Goal: Task Accomplishment & Management: Complete application form

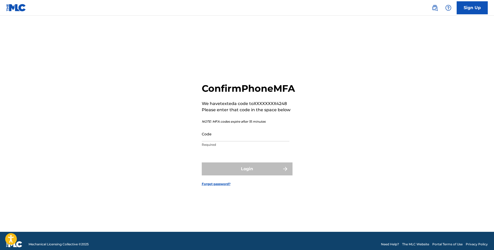
click at [210, 140] on input "Code" at bounding box center [246, 133] width 88 height 15
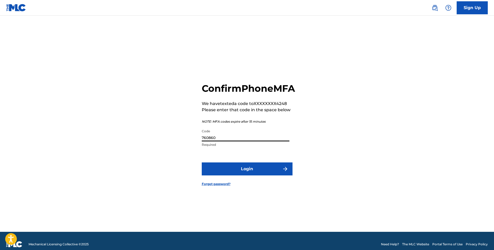
type input "760860"
click at [258, 175] on button "Login" at bounding box center [247, 168] width 91 height 13
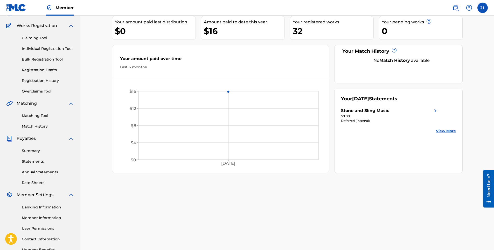
scroll to position [46, 0]
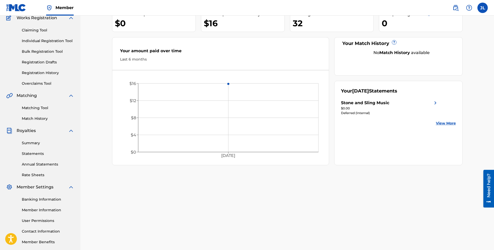
click at [32, 144] on link "Summary" at bounding box center [48, 142] width 52 height 5
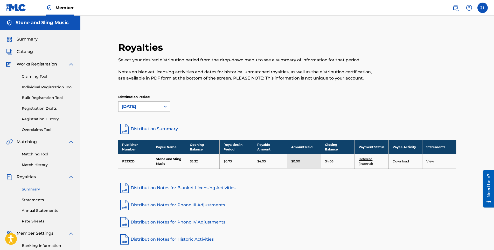
click at [36, 76] on link "Claiming Tool" at bounding box center [48, 76] width 52 height 5
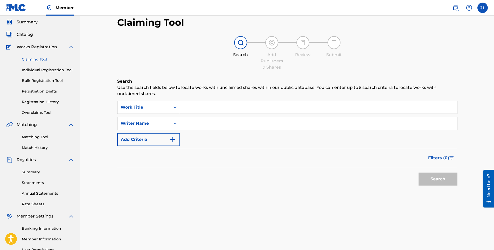
scroll to position [26, 0]
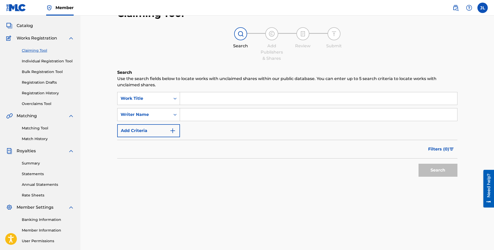
click at [203, 97] on input "Search Form" at bounding box center [318, 98] width 277 height 12
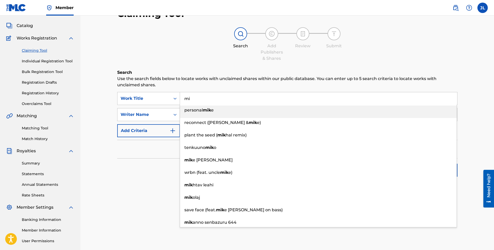
type input "m"
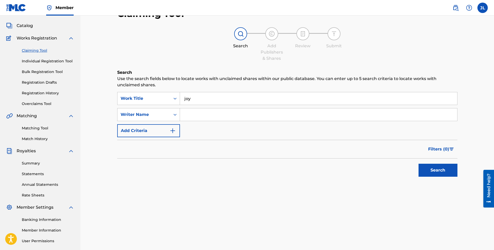
type input "joy"
type input "mi"
click at [426, 173] on button "Search" at bounding box center [438, 169] width 39 height 13
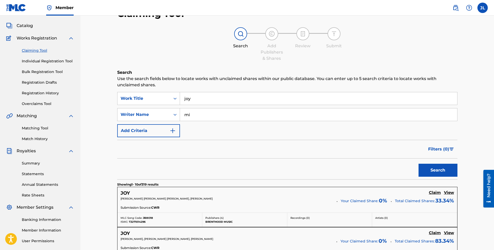
click at [54, 62] on link "Individual Registration Tool" at bounding box center [48, 60] width 52 height 5
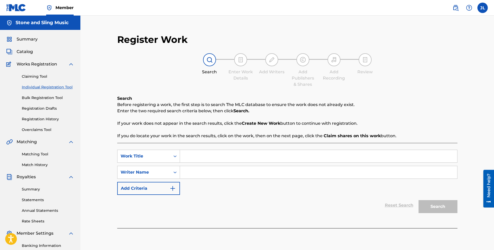
click at [194, 156] on input "Search Form" at bounding box center [318, 156] width 277 height 12
type input "Joy"
click at [219, 169] on input "Search Form" at bounding box center [318, 172] width 277 height 12
type input "[PERSON_NAME]"
click at [426, 208] on button "Search" at bounding box center [438, 206] width 39 height 13
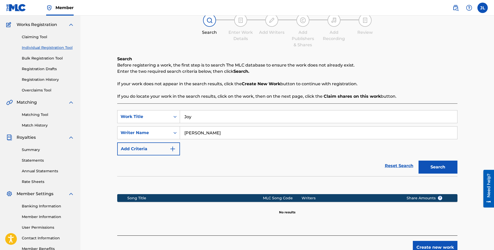
scroll to position [52, 0]
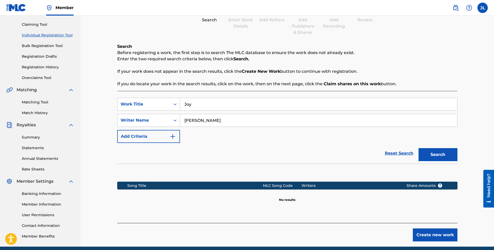
click at [446, 237] on button "Create new work" at bounding box center [435, 234] width 45 height 13
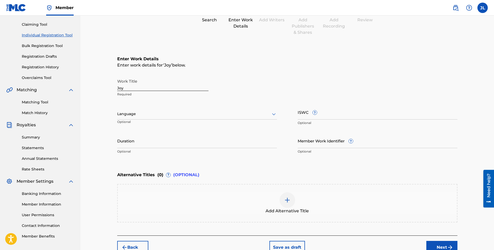
scroll to position [78, 0]
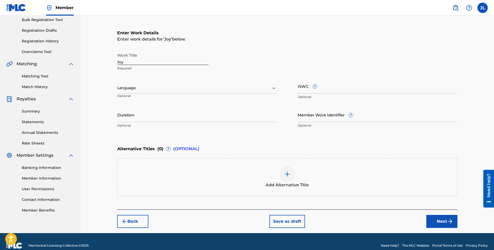
click at [146, 116] on input "Duration" at bounding box center [197, 114] width 160 height 15
type input "2"
type input "02:51"
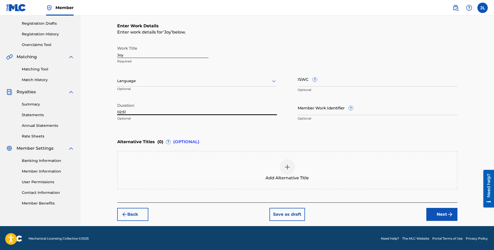
scroll to position [86, 0]
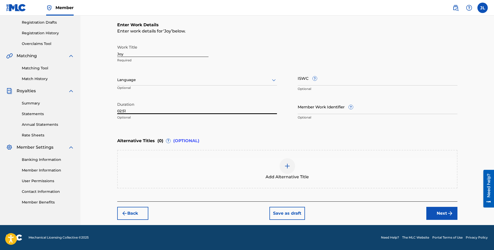
click at [448, 216] on img "submit" at bounding box center [450, 213] width 6 height 6
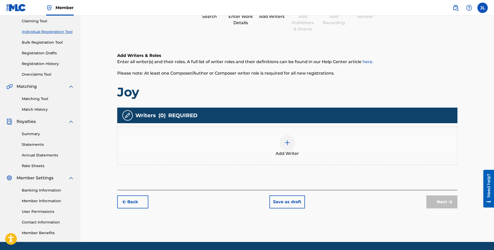
scroll to position [46, 0]
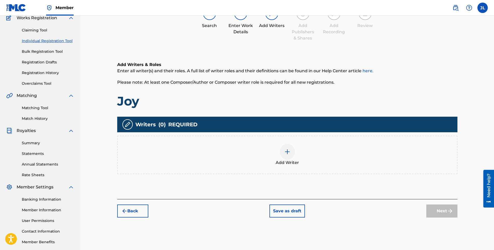
click at [286, 153] on img at bounding box center [287, 151] width 6 height 6
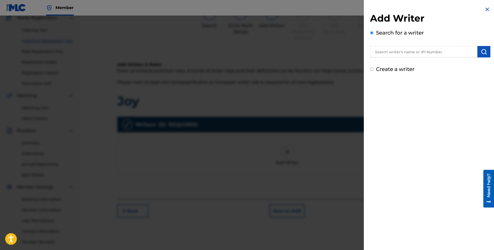
click at [391, 52] on input "text" at bounding box center [423, 51] width 107 height 11
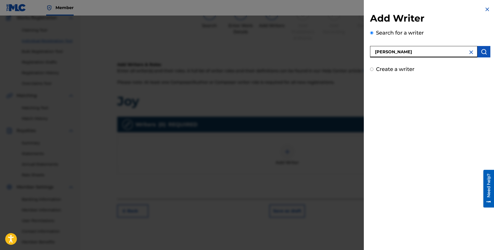
type input "[PERSON_NAME]"
click at [468, 52] on img at bounding box center [471, 52] width 6 height 6
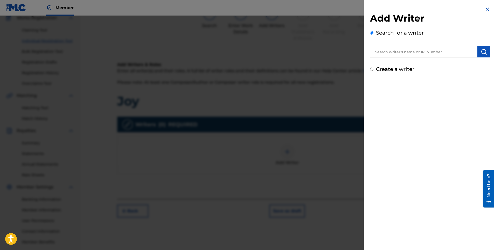
click at [424, 53] on input "text" at bounding box center [423, 51] width 107 height 11
click at [447, 52] on input "text" at bounding box center [423, 51] width 107 height 11
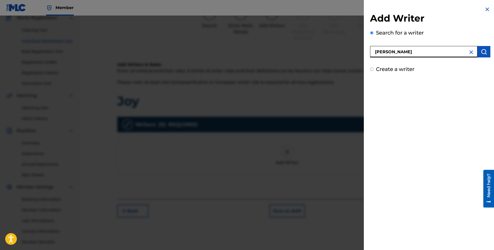
type input "[PERSON_NAME]"
click at [327, 105] on div at bounding box center [247, 141] width 494 height 250
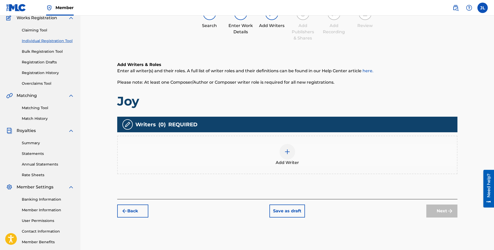
click at [287, 153] on img at bounding box center [287, 151] width 6 height 6
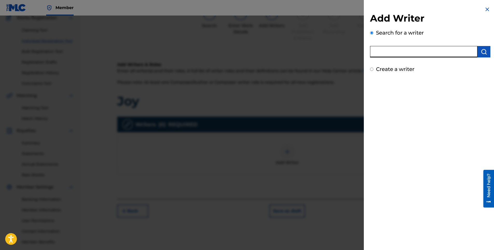
click at [405, 51] on input "text" at bounding box center [423, 51] width 107 height 11
type input "J"
type input "j"
type input "[PERSON_NAME]"
click at [479, 50] on button "submit" at bounding box center [483, 51] width 13 height 11
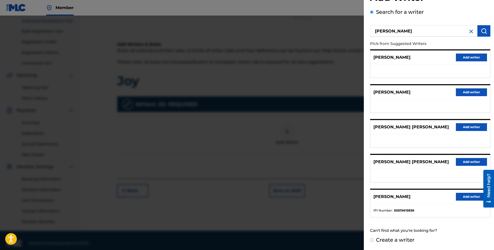
scroll to position [72, 0]
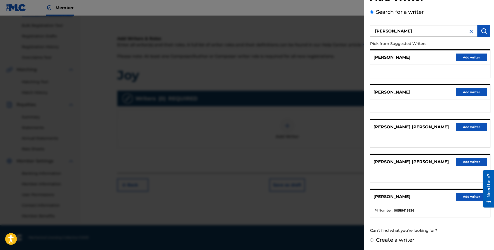
click at [474, 198] on button "Add writer" at bounding box center [471, 196] width 31 height 8
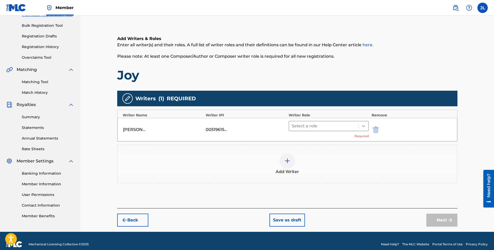
click at [362, 127] on icon at bounding box center [363, 125] width 5 height 5
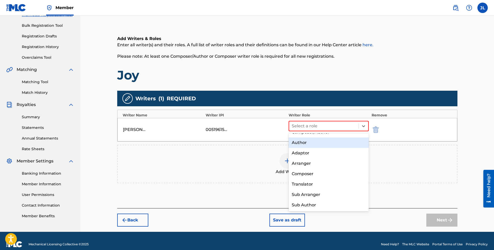
scroll to position [0, 0]
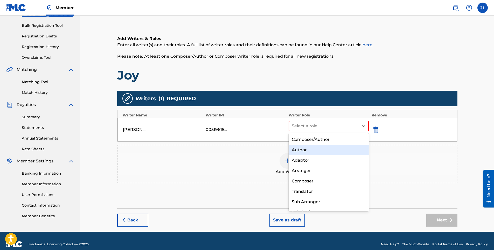
click at [311, 148] on div "Author" at bounding box center [329, 149] width 80 height 10
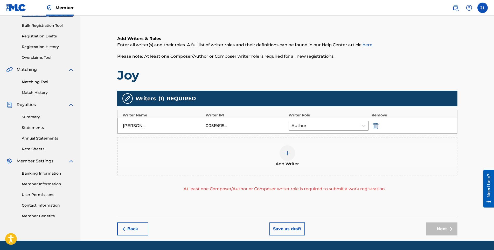
click at [290, 154] on img at bounding box center [287, 153] width 6 height 6
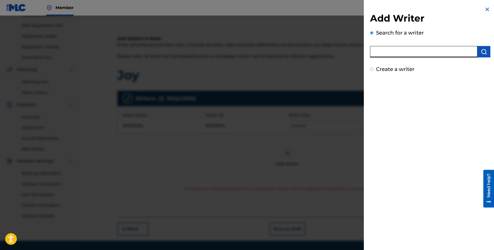
click at [399, 51] on input "text" at bounding box center [423, 51] width 107 height 11
type input "[PERSON_NAME]"
click at [483, 55] on button "submit" at bounding box center [483, 51] width 13 height 11
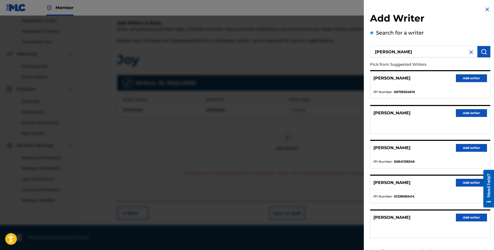
click at [468, 184] on button "Add writer" at bounding box center [471, 182] width 31 height 8
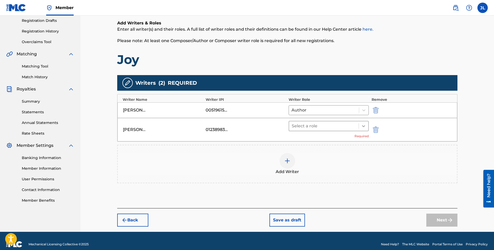
click at [364, 127] on icon at bounding box center [363, 125] width 5 height 5
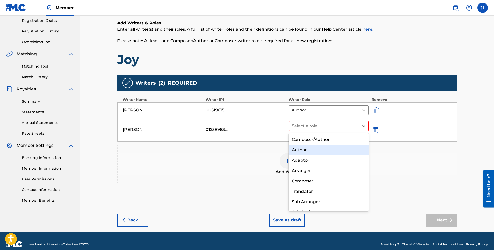
click at [316, 150] on div "Author" at bounding box center [329, 149] width 80 height 10
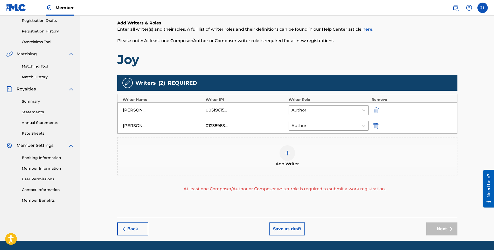
click at [292, 151] on div at bounding box center [288, 153] width 16 height 16
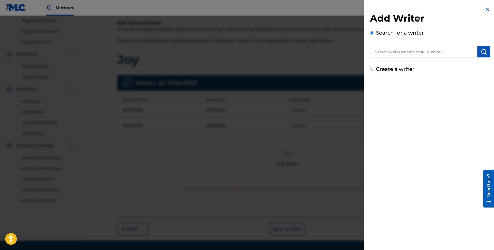
click at [394, 51] on input "text" at bounding box center [423, 51] width 107 height 11
click at [407, 53] on input "text" at bounding box center [423, 51] width 107 height 11
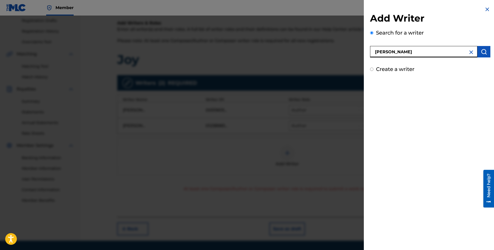
type input "[PERSON_NAME]"
click at [478, 52] on button "submit" at bounding box center [483, 51] width 13 height 11
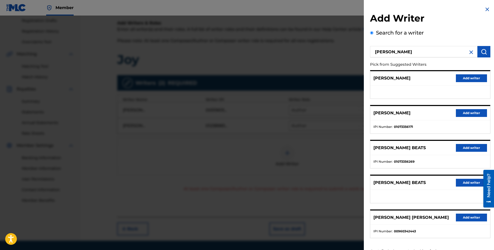
click at [467, 149] on button "Add writer" at bounding box center [471, 148] width 31 height 8
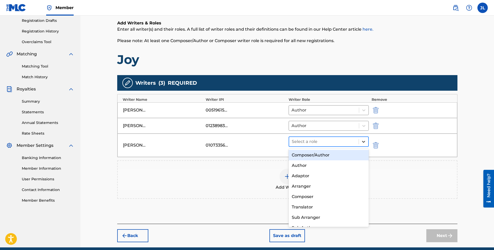
click at [360, 143] on div at bounding box center [363, 141] width 9 height 9
click at [334, 156] on div "Composer/Author" at bounding box center [329, 155] width 80 height 10
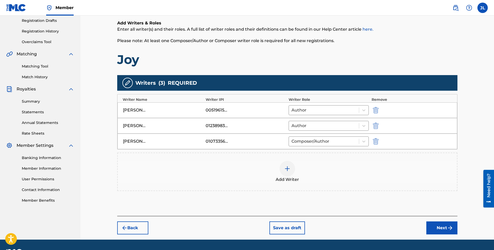
click at [439, 231] on button "Next" at bounding box center [441, 227] width 31 height 13
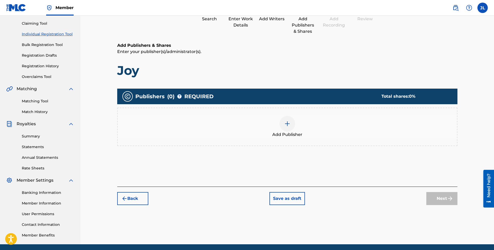
scroll to position [23, 0]
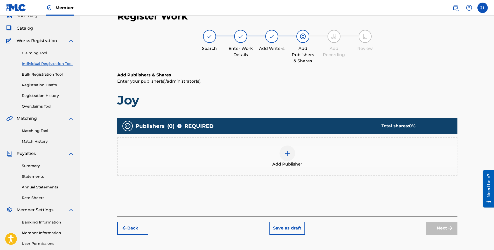
click at [286, 157] on div at bounding box center [288, 153] width 16 height 16
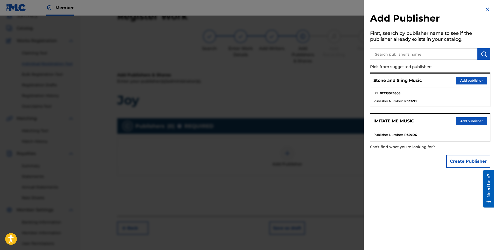
click at [469, 81] on button "Add publisher" at bounding box center [471, 81] width 31 height 8
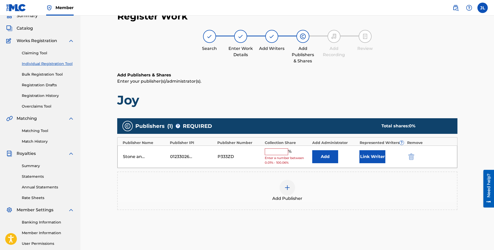
click at [272, 150] on input "text" at bounding box center [276, 151] width 23 height 7
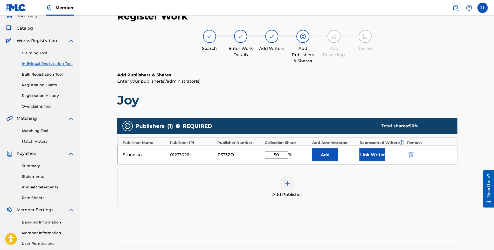
type input "50"
click at [331, 154] on button "Add" at bounding box center [325, 154] width 26 height 13
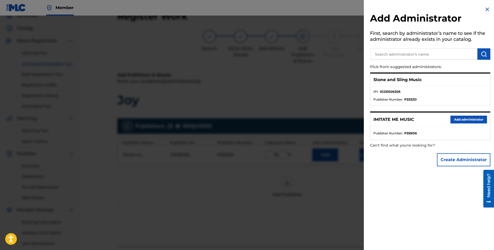
click at [454, 120] on button "Add administrator" at bounding box center [469, 119] width 37 height 8
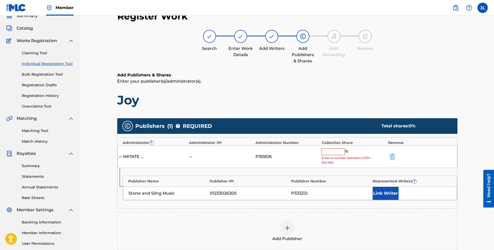
click at [328, 152] on input "text" at bounding box center [333, 151] width 23 height 7
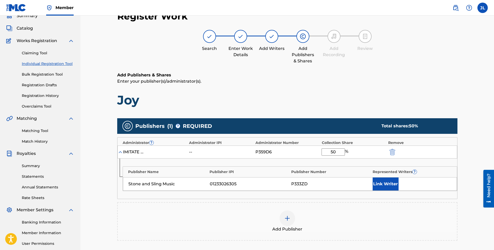
type input "50"
click at [359, 106] on h1 "Joy" at bounding box center [287, 100] width 340 height 16
click at [377, 88] on div "Add Publishers & Shares Enter your publisher(s)/administrator(s). Joy" at bounding box center [287, 90] width 340 height 36
click at [388, 188] on button "Link Writer" at bounding box center [386, 183] width 26 height 13
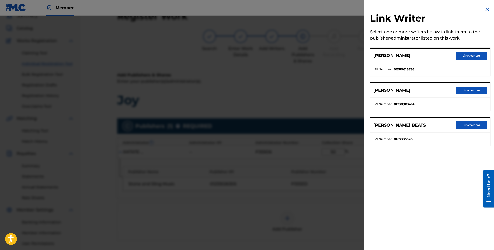
click at [295, 98] on div at bounding box center [247, 141] width 494 height 250
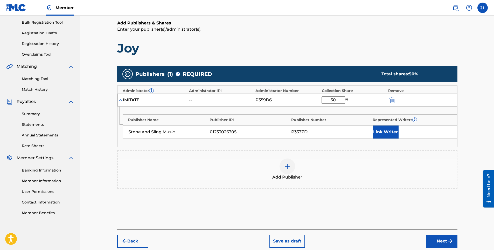
scroll to position [49, 0]
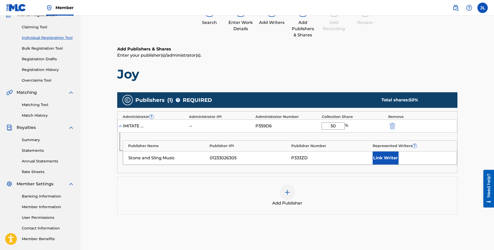
click at [390, 128] on img "submit" at bounding box center [393, 126] width 6 height 6
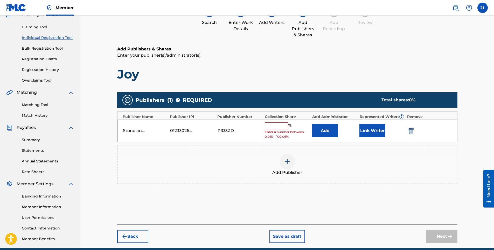
click at [413, 127] on img "submit" at bounding box center [411, 130] width 6 height 6
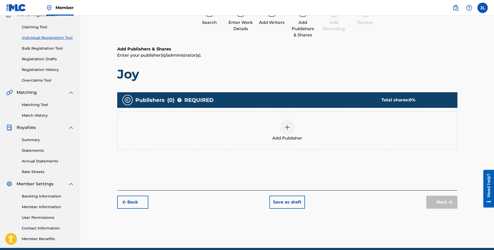
click at [286, 126] on img at bounding box center [287, 127] width 6 height 6
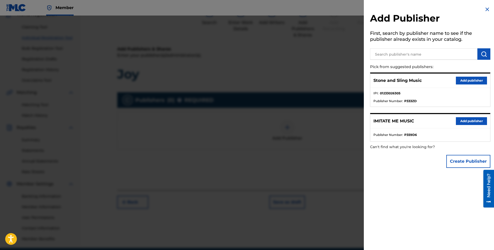
click at [472, 80] on button "Add publisher" at bounding box center [471, 81] width 31 height 8
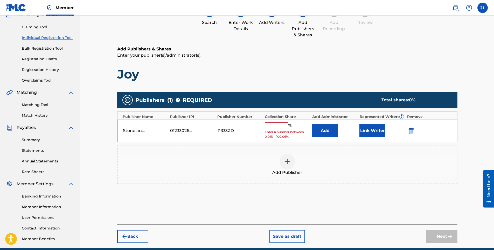
click at [275, 126] on input "text" at bounding box center [276, 125] width 23 height 7
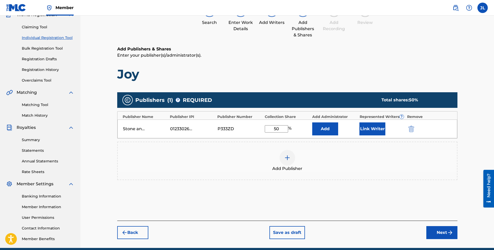
type input "50"
click at [231, 147] on div "Add Publisher" at bounding box center [287, 160] width 340 height 38
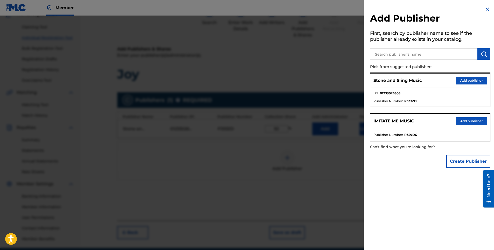
click at [460, 78] on button "Add publisher" at bounding box center [471, 81] width 31 height 8
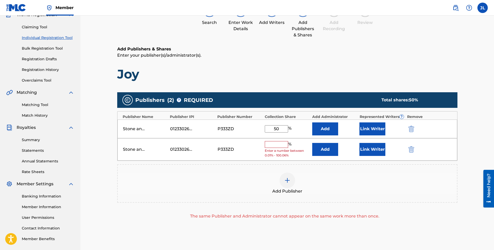
click at [412, 148] on img "submit" at bounding box center [411, 149] width 6 height 6
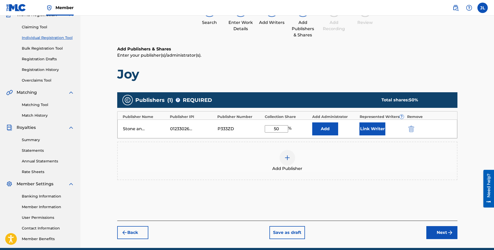
click at [286, 159] on img at bounding box center [287, 157] width 6 height 6
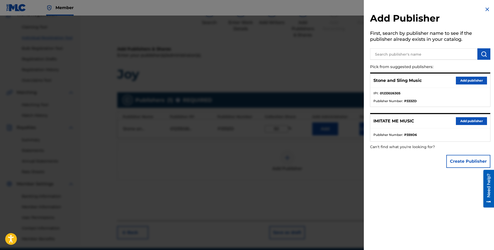
click at [465, 122] on button "Add publisher" at bounding box center [471, 121] width 31 height 8
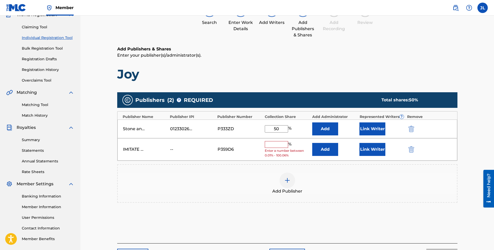
click at [269, 143] on input "text" at bounding box center [276, 144] width 23 height 7
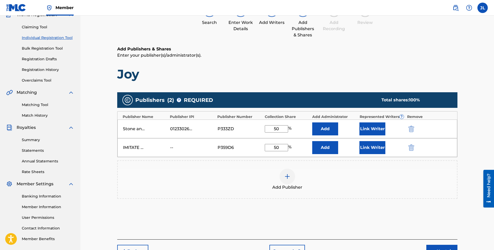
type input "50"
click at [327, 150] on button "Add" at bounding box center [325, 147] width 26 height 13
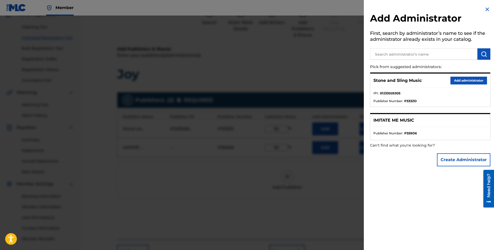
click at [460, 80] on button "Add administrator" at bounding box center [469, 81] width 37 height 8
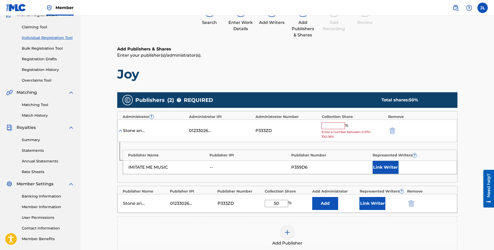
click at [336, 127] on input "text" at bounding box center [333, 125] width 23 height 7
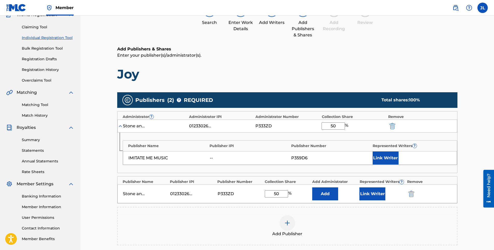
type input "50"
click at [448, 82] on div "Add Publishers & Shares Enter your publisher(s)/administrator(s). Joy Publisher…" at bounding box center [287, 165] width 340 height 239
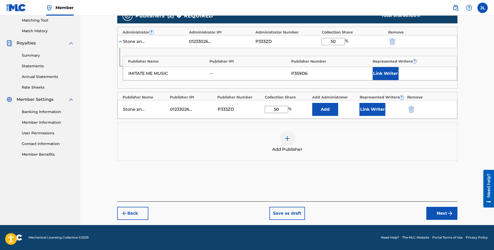
click at [434, 211] on button "Next" at bounding box center [441, 212] width 31 height 13
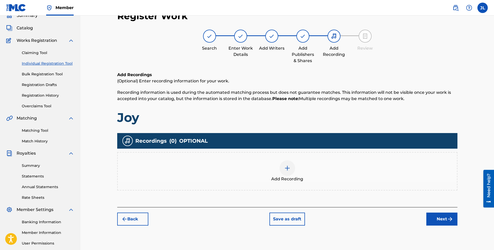
scroll to position [23, 0]
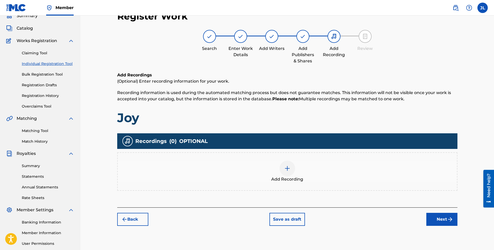
click at [443, 218] on button "Next" at bounding box center [441, 218] width 31 height 13
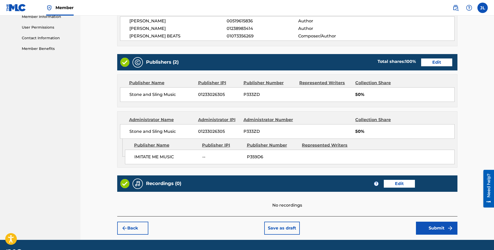
scroll to position [254, 0]
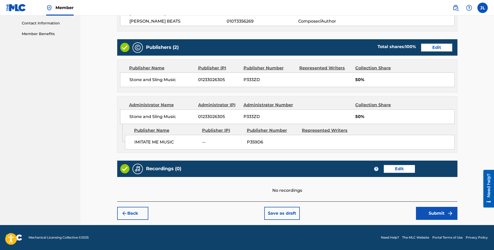
click at [137, 215] on button "Back" at bounding box center [132, 212] width 31 height 13
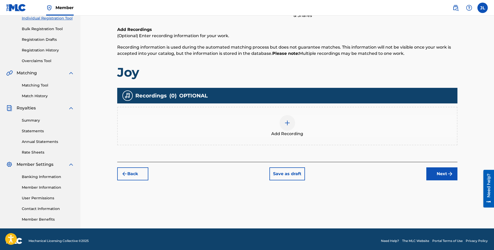
scroll to position [72, 0]
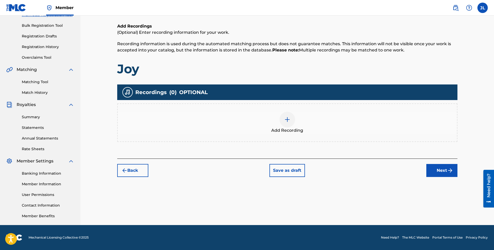
click at [130, 171] on button "Back" at bounding box center [132, 170] width 31 height 13
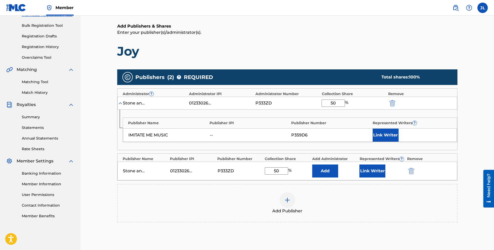
scroll to position [134, 0]
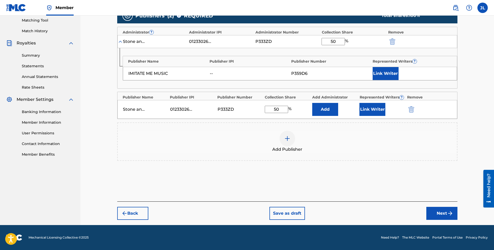
click at [139, 213] on button "Back" at bounding box center [132, 212] width 31 height 13
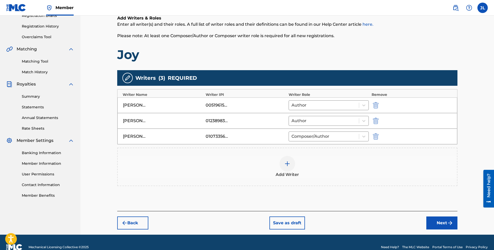
scroll to position [102, 0]
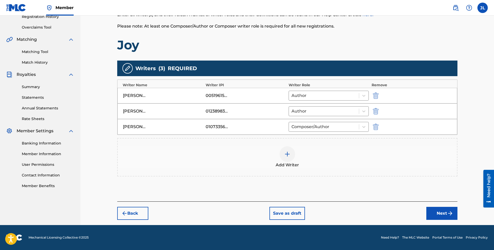
click at [139, 216] on button "Back" at bounding box center [132, 212] width 31 height 13
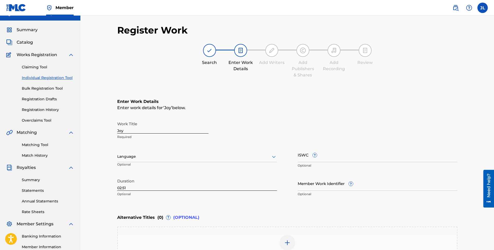
scroll to position [0, 0]
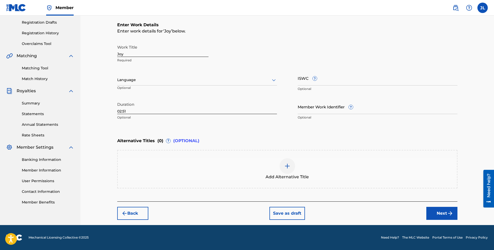
click at [140, 212] on button "Back" at bounding box center [132, 212] width 31 height 13
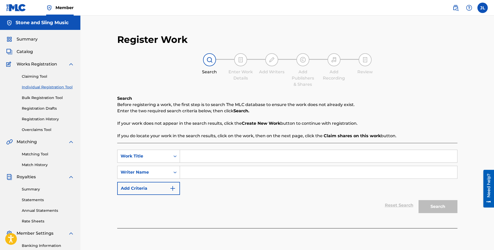
click at [41, 109] on link "Registration Drafts" at bounding box center [48, 108] width 52 height 5
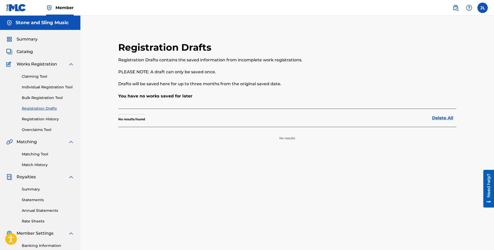
click at [38, 120] on link "Registration History" at bounding box center [48, 118] width 52 height 5
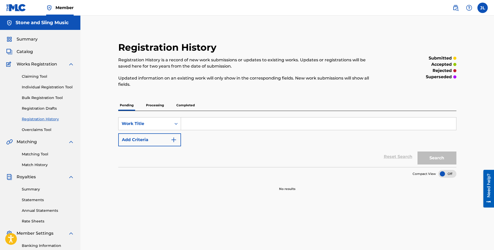
click at [150, 106] on p "Processing" at bounding box center [154, 105] width 21 height 11
click at [130, 105] on p "Pending" at bounding box center [126, 105] width 17 height 11
click at [205, 122] on input "Search Form" at bounding box center [318, 123] width 275 height 12
type input "joy"
click at [418, 151] on button "Search" at bounding box center [437, 157] width 39 height 13
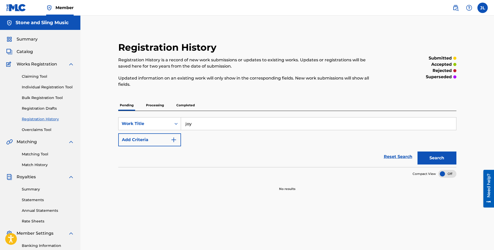
click at [181, 103] on p "Completed" at bounding box center [186, 105] width 22 height 11
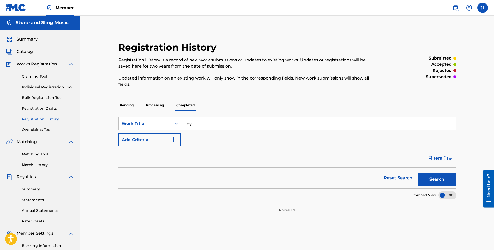
click at [158, 106] on p "Processing" at bounding box center [154, 105] width 21 height 11
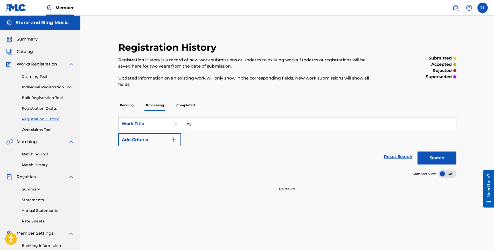
click at [38, 120] on link "Registration History" at bounding box center [48, 118] width 52 height 5
click at [181, 106] on p "Completed" at bounding box center [186, 105] width 22 height 11
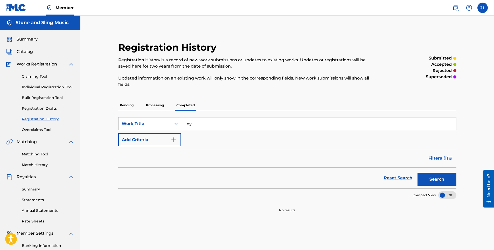
drag, startPoint x: 194, startPoint y: 126, endPoint x: 173, endPoint y: 121, distance: 21.5
click at [173, 121] on div "SearchWithCriteria1fea7c98-e62e-4995-99e6-9533fe316a4c Work Title joy" at bounding box center [287, 123] width 338 height 13
click at [184, 102] on p "Completed" at bounding box center [186, 105] width 22 height 11
click at [190, 106] on p "Completed" at bounding box center [186, 105] width 22 height 11
click at [435, 177] on div "Search" at bounding box center [435, 177] width 41 height 21
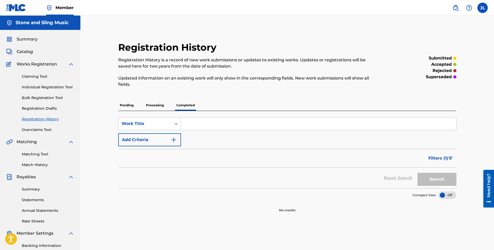
click at [129, 106] on p "Pending" at bounding box center [126, 105] width 17 height 11
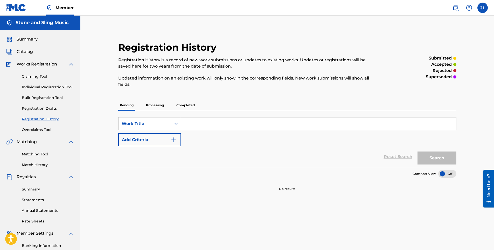
click at [143, 105] on div "Pending Processing Completed" at bounding box center [287, 105] width 338 height 11
click at [46, 103] on div "Claiming Tool Individual Registration Tool Bulk Registration Tool Registration …" at bounding box center [40, 99] width 68 height 65
click at [40, 89] on link "Individual Registration Tool" at bounding box center [48, 86] width 52 height 5
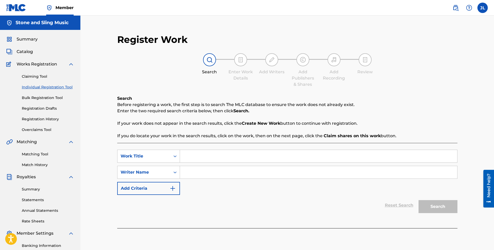
click at [44, 108] on link "Registration Drafts" at bounding box center [48, 108] width 52 height 5
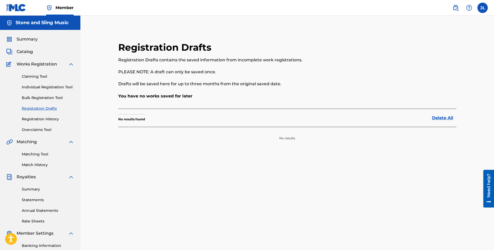
click at [42, 120] on link "Registration History" at bounding box center [48, 118] width 52 height 5
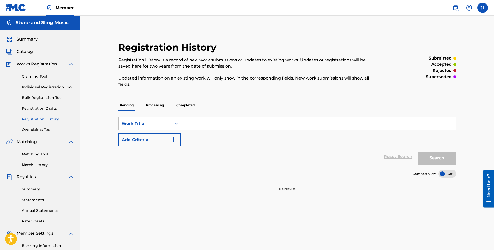
click at [186, 104] on p "Completed" at bounding box center [186, 105] width 22 height 11
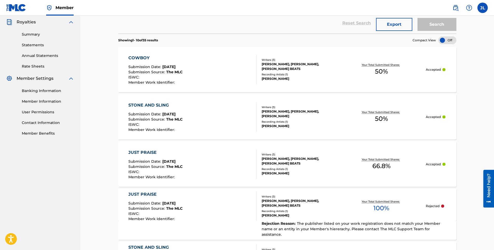
scroll to position [156, 0]
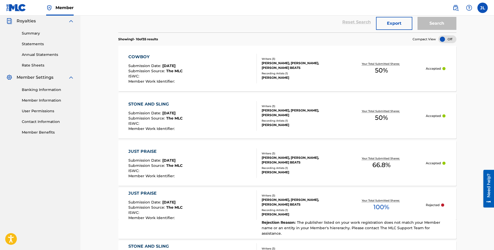
click at [378, 66] on span "50 %" at bounding box center [381, 70] width 13 height 9
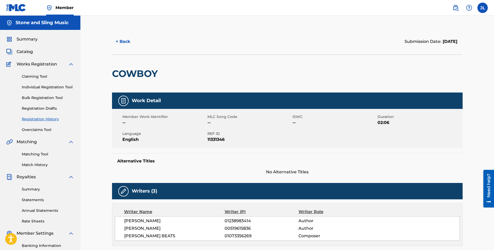
click at [35, 76] on link "Claiming Tool" at bounding box center [48, 76] width 52 height 5
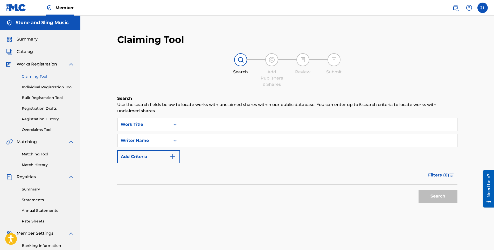
click at [202, 122] on input "Search Form" at bounding box center [318, 124] width 277 height 12
type input "Joy"
click at [419, 189] on button "Search" at bounding box center [438, 195] width 39 height 13
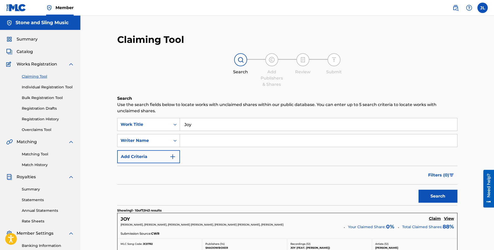
click at [215, 141] on input "Search Form" at bounding box center [318, 140] width 277 height 12
type input "[PERSON_NAME]"
click at [446, 197] on button "Search" at bounding box center [438, 195] width 39 height 13
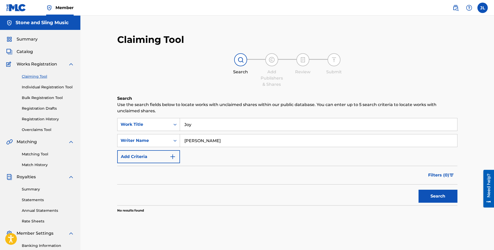
click at [45, 89] on link "Individual Registration Tool" at bounding box center [48, 86] width 52 height 5
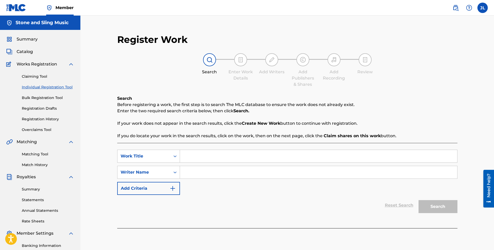
click at [218, 154] on input "Search Form" at bounding box center [318, 156] width 277 height 12
type input "Joy"
type input "[PERSON_NAME]"
click at [455, 207] on button "Search" at bounding box center [438, 206] width 39 height 13
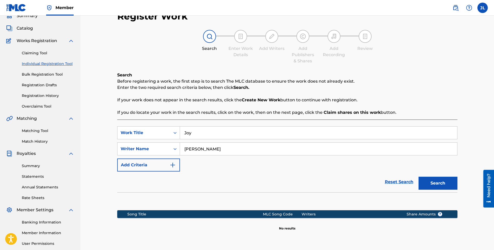
scroll to position [73, 0]
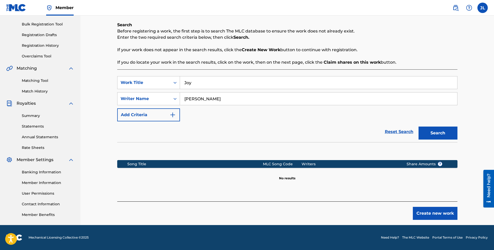
click at [428, 211] on button "Create new work" at bounding box center [435, 212] width 45 height 13
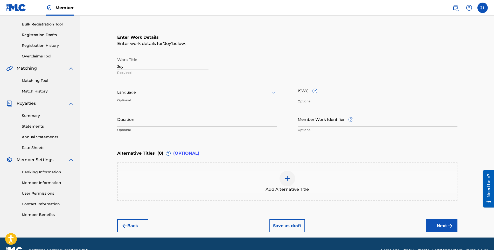
scroll to position [86, 0]
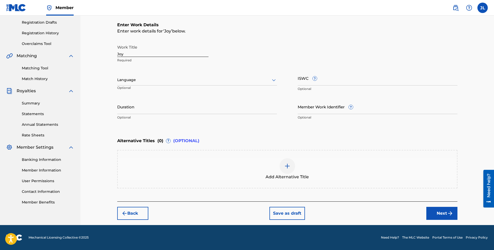
click at [433, 212] on button "Next" at bounding box center [441, 212] width 31 height 13
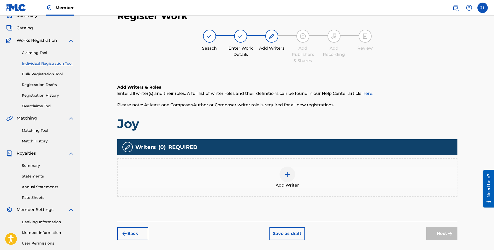
scroll to position [23, 0]
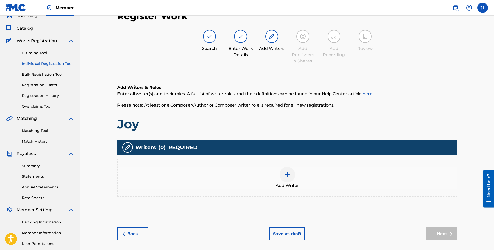
click at [289, 177] on img at bounding box center [287, 174] width 6 height 6
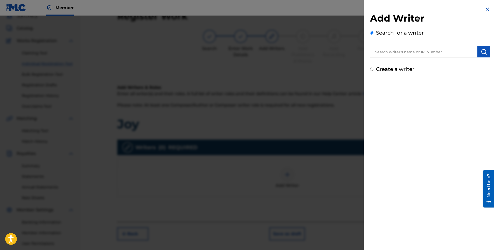
click at [404, 52] on input "text" at bounding box center [423, 51] width 107 height 11
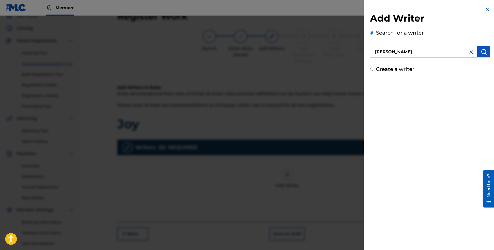
type input "[PERSON_NAME]"
click at [481, 52] on img "submit" at bounding box center [484, 52] width 6 height 6
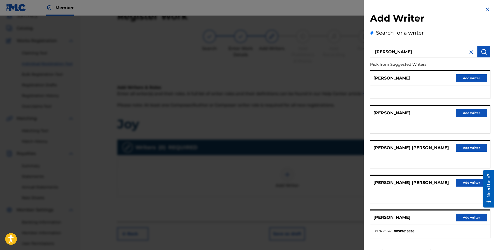
click at [468, 219] on button "Add writer" at bounding box center [471, 217] width 31 height 8
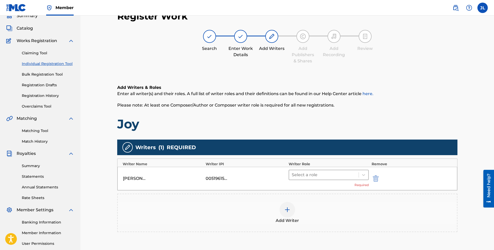
click at [343, 178] on div at bounding box center [324, 174] width 65 height 7
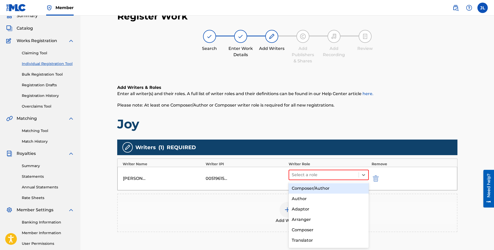
click at [317, 200] on div "Author" at bounding box center [329, 198] width 80 height 10
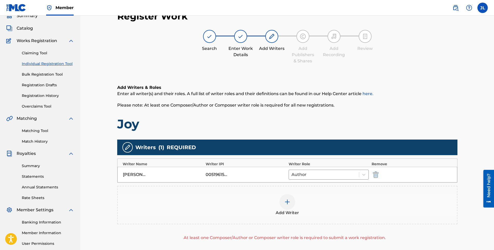
click at [292, 203] on div at bounding box center [288, 202] width 16 height 16
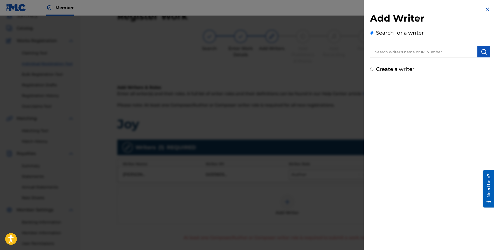
click at [406, 54] on input "text" at bounding box center [423, 51] width 107 height 11
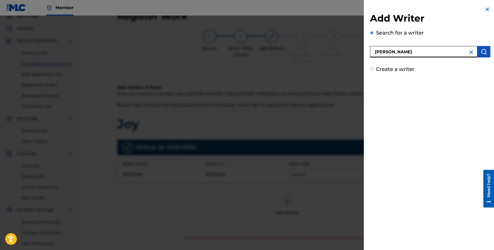
type input "[PERSON_NAME]"
click at [483, 57] on button "submit" at bounding box center [483, 51] width 13 height 11
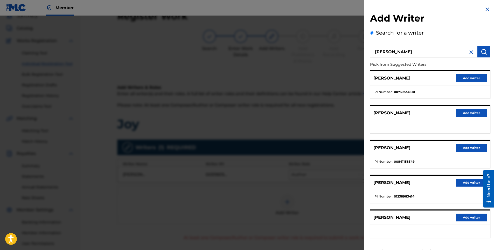
click at [464, 183] on button "Add writer" at bounding box center [471, 182] width 31 height 8
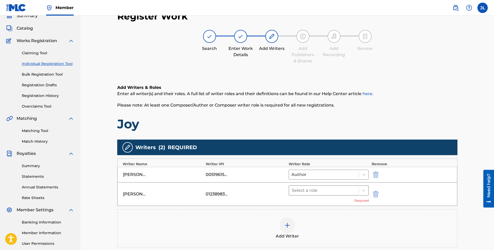
click at [339, 192] on div at bounding box center [324, 189] width 65 height 7
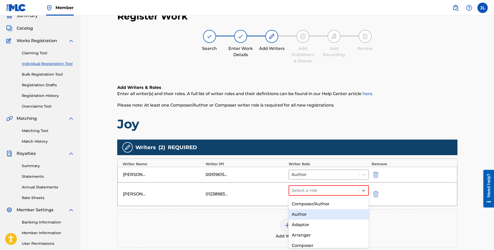
click at [312, 214] on div "Author" at bounding box center [329, 214] width 80 height 10
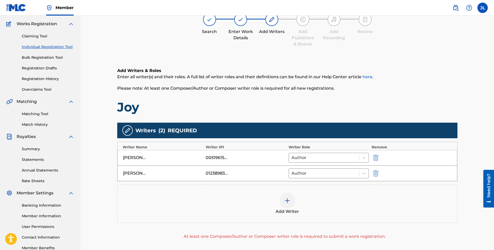
scroll to position [49, 0]
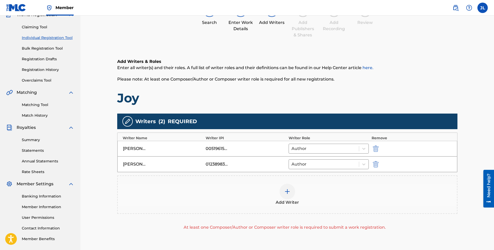
click at [292, 195] on div at bounding box center [288, 191] width 16 height 16
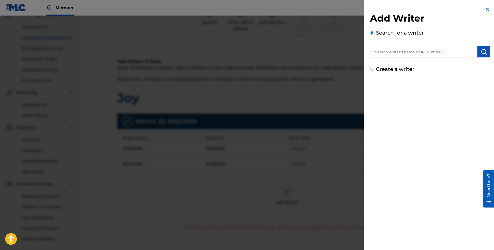
click at [397, 55] on input "text" at bounding box center [423, 51] width 107 height 11
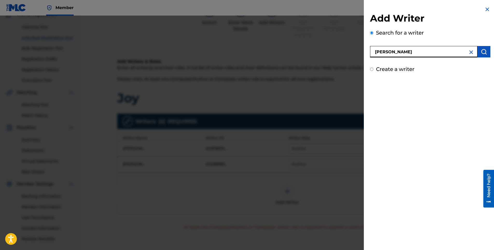
type input "[PERSON_NAME]"
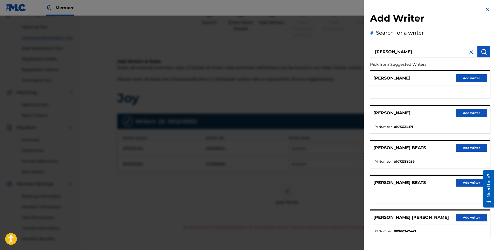
click at [471, 147] on button "Add writer" at bounding box center [471, 148] width 31 height 8
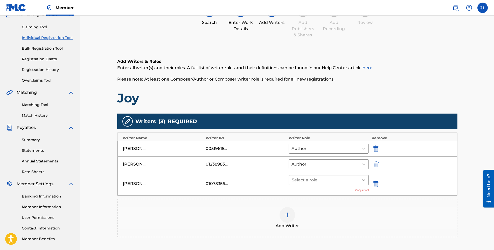
click at [362, 182] on div at bounding box center [363, 179] width 9 height 9
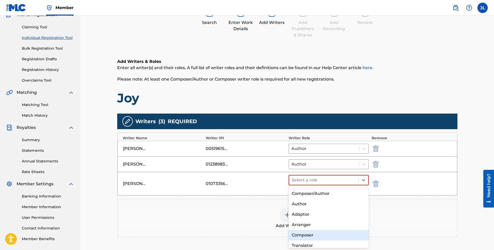
click at [324, 232] on div "Composer" at bounding box center [329, 235] width 80 height 10
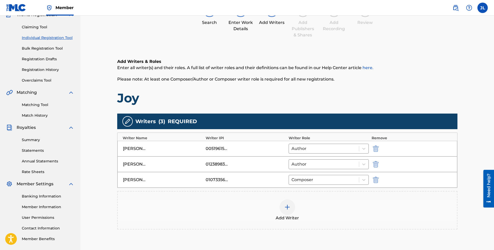
click at [251, 204] on div "Add Writer" at bounding box center [287, 210] width 339 height 22
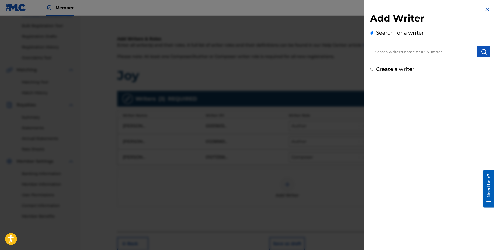
scroll to position [101, 0]
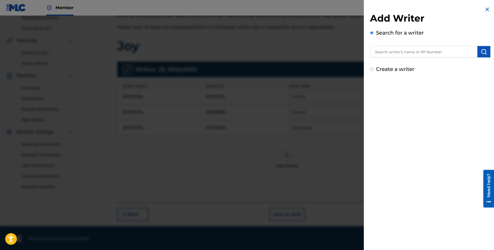
click at [240, 169] on div at bounding box center [247, 141] width 494 height 250
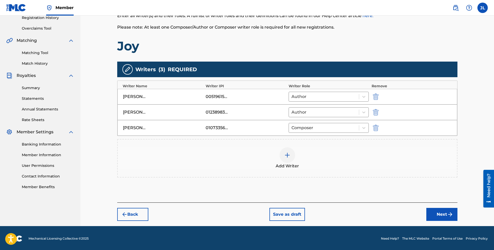
click at [442, 212] on button "Next" at bounding box center [441, 213] width 31 height 13
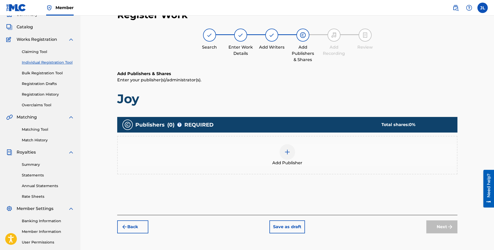
scroll to position [23, 0]
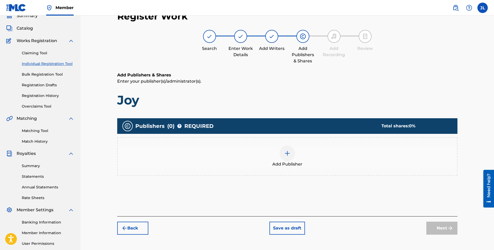
click at [287, 155] on img at bounding box center [287, 153] width 6 height 6
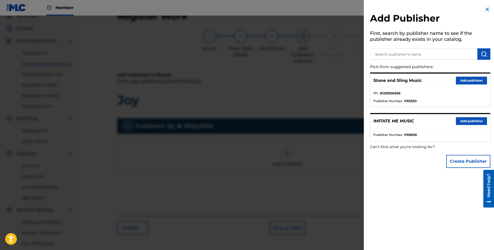
click at [461, 80] on button "Add publisher" at bounding box center [471, 81] width 31 height 8
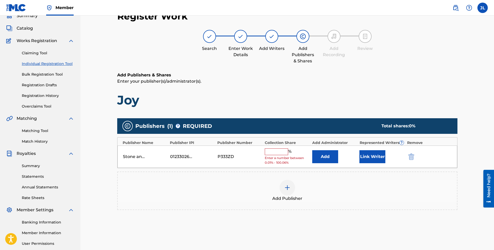
click at [281, 153] on input "text" at bounding box center [276, 151] width 23 height 7
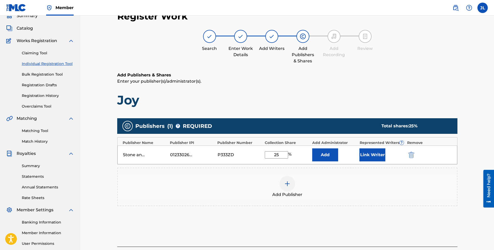
type input "25"
click at [240, 174] on div "Add Publisher" at bounding box center [287, 186] width 340 height 38
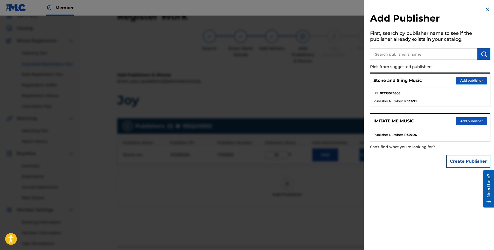
click at [464, 123] on button "Add publisher" at bounding box center [471, 121] width 31 height 8
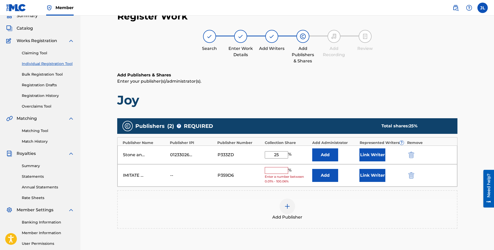
click at [281, 170] on input "text" at bounding box center [276, 170] width 23 height 7
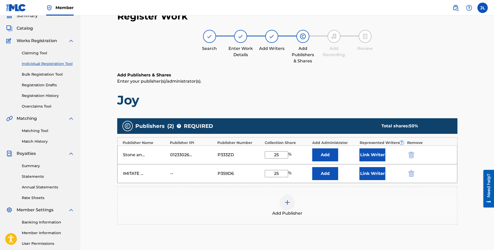
type input "25"
click at [331, 175] on button "Add" at bounding box center [325, 173] width 26 height 13
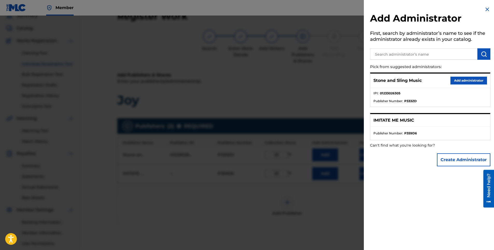
click at [458, 81] on button "Add administrator" at bounding box center [469, 81] width 37 height 8
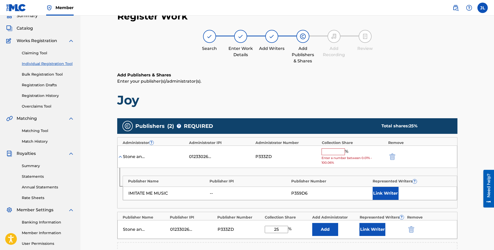
click at [329, 153] on input "text" at bounding box center [333, 151] width 23 height 7
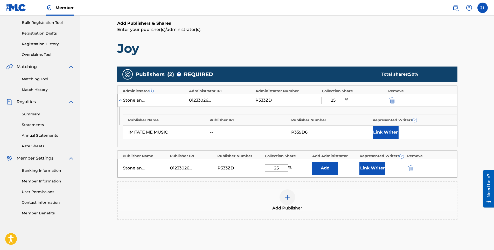
scroll to position [75, 0]
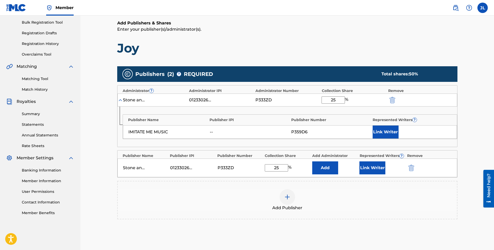
type input "25"
click at [475, 114] on div "Register Work Search Enter Work Details Add Writers Add Publishers & Shares Add…" at bounding box center [287, 111] width 414 height 343
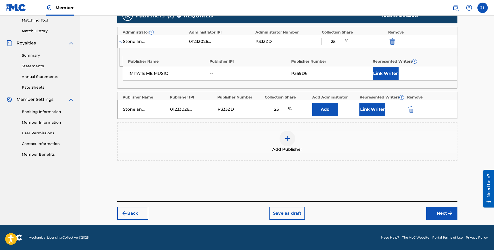
click at [447, 211] on img "submit" at bounding box center [450, 213] width 6 height 6
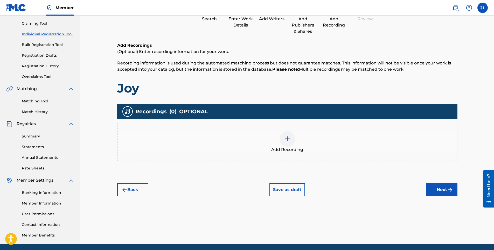
scroll to position [23, 0]
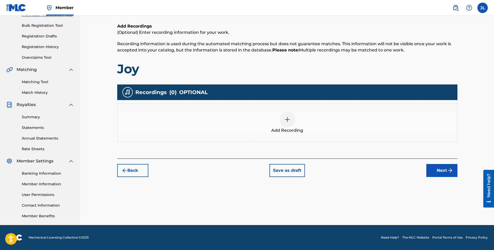
click at [439, 170] on button "Next" at bounding box center [441, 170] width 31 height 13
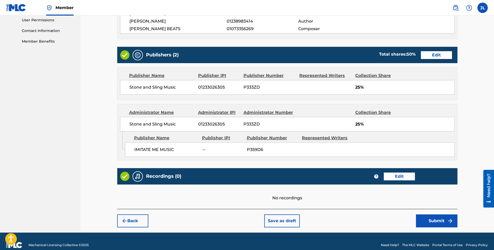
scroll to position [254, 0]
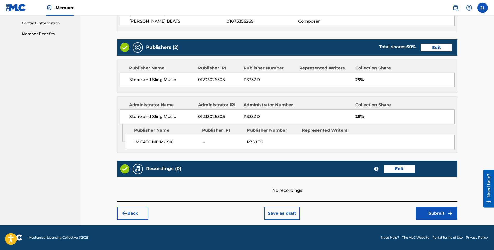
click at [441, 214] on button "Submit" at bounding box center [436, 212] width 41 height 13
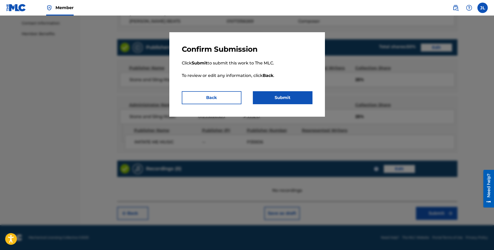
click at [292, 101] on button "Submit" at bounding box center [283, 97] width 60 height 13
